Goal: Find specific page/section: Find specific page/section

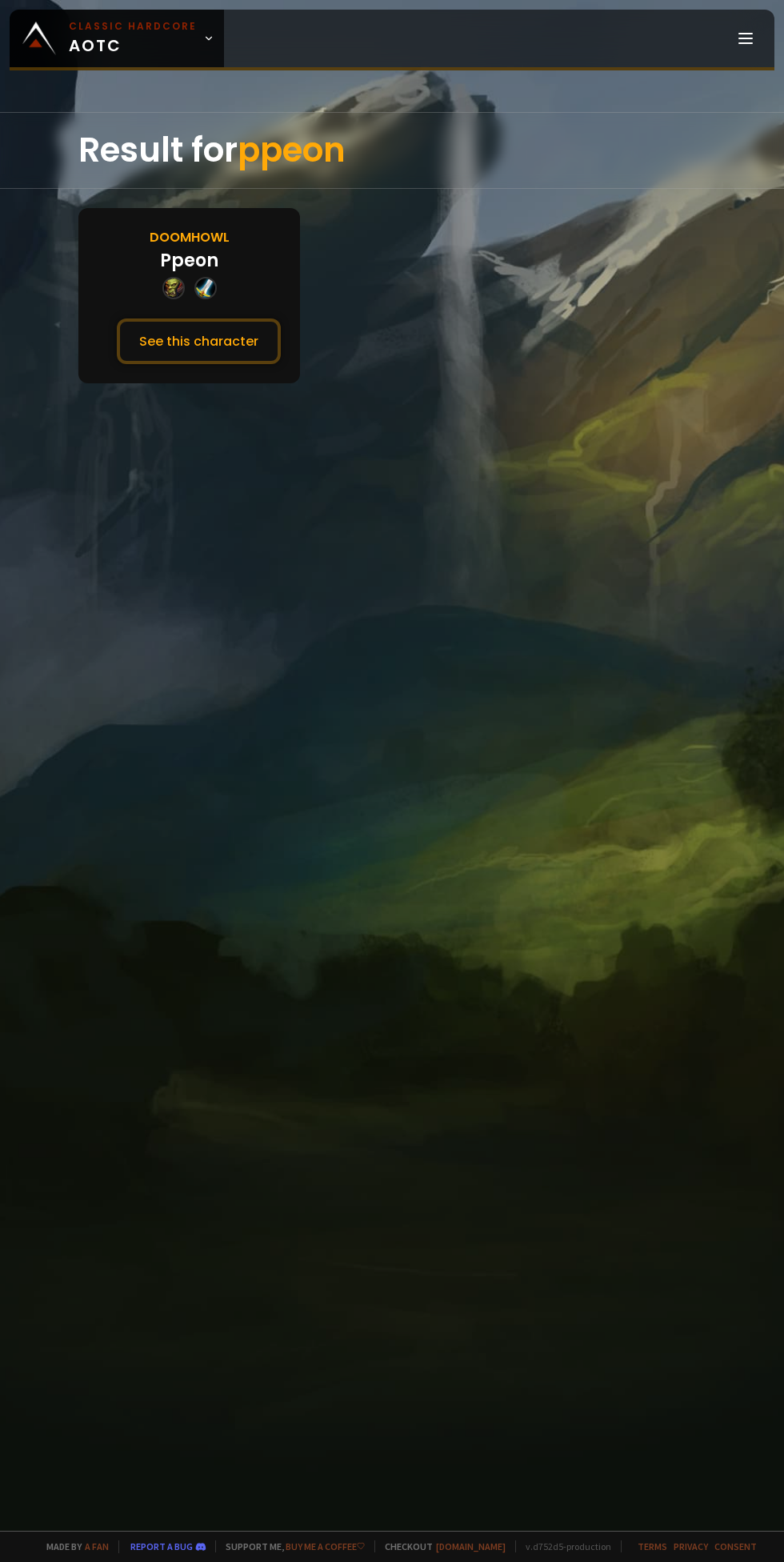
click at [206, 358] on button "See this character" at bounding box center [199, 342] width 164 height 45
